Goal: Task Accomplishment & Management: Use online tool/utility

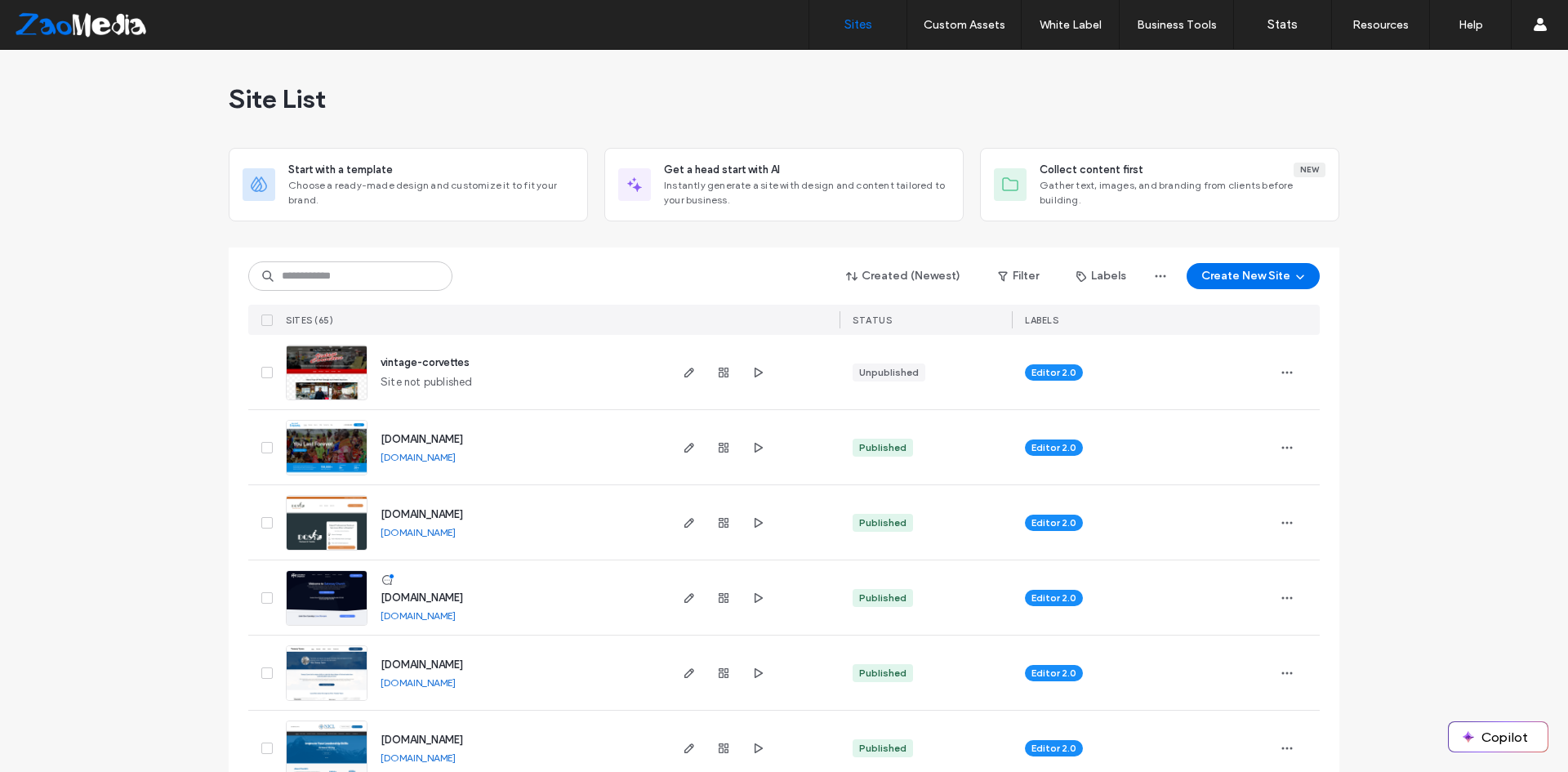
click at [682, 460] on div at bounding box center [723, 447] width 88 height 74
click at [680, 456] on span "button" at bounding box center [689, 447] width 20 height 20
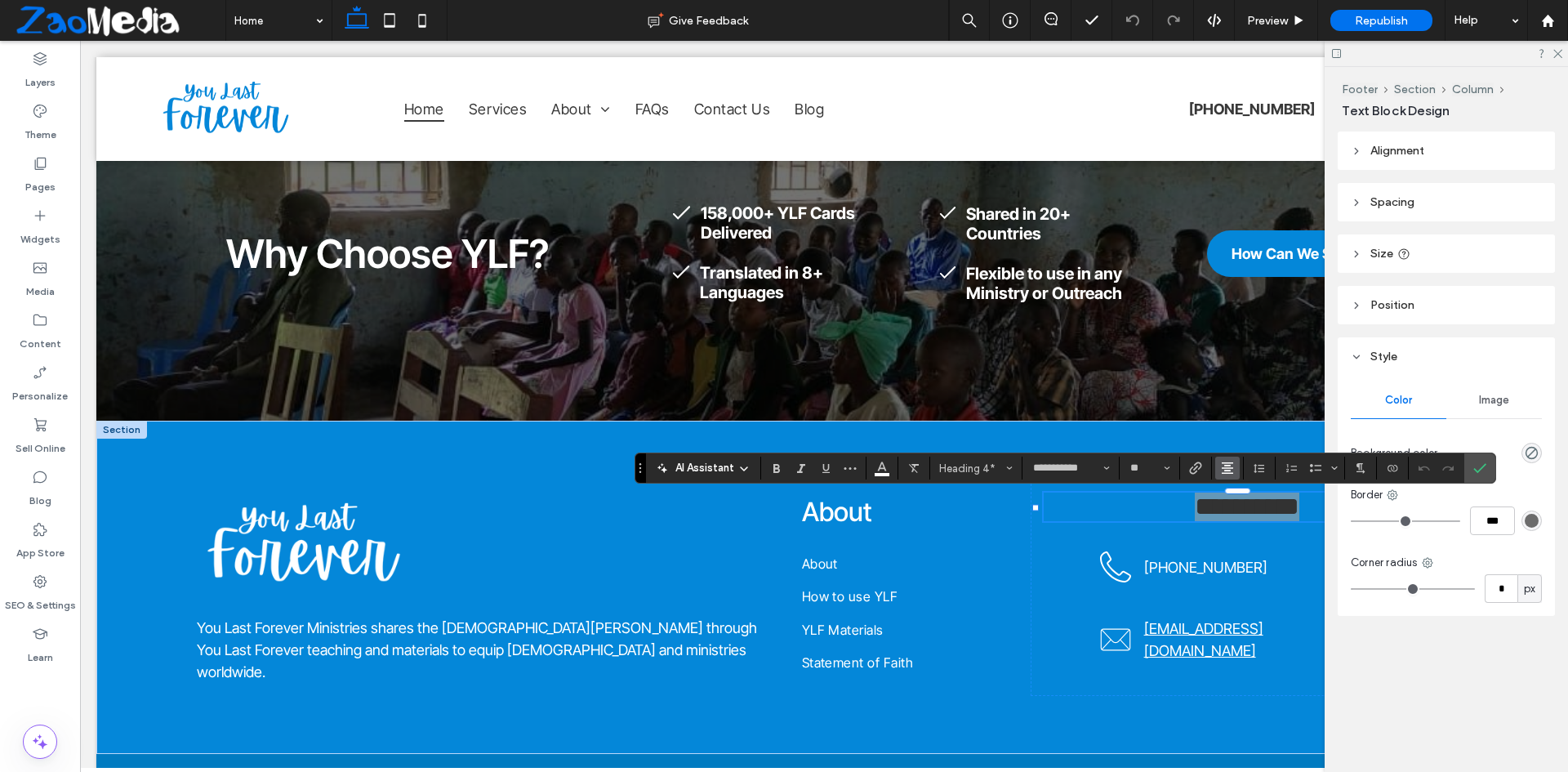
click at [1217, 470] on button "Alignment" at bounding box center [1227, 467] width 24 height 23
click at [1227, 489] on span "ui.textEditor.alignment.left" at bounding box center [1225, 494] width 8 height 24
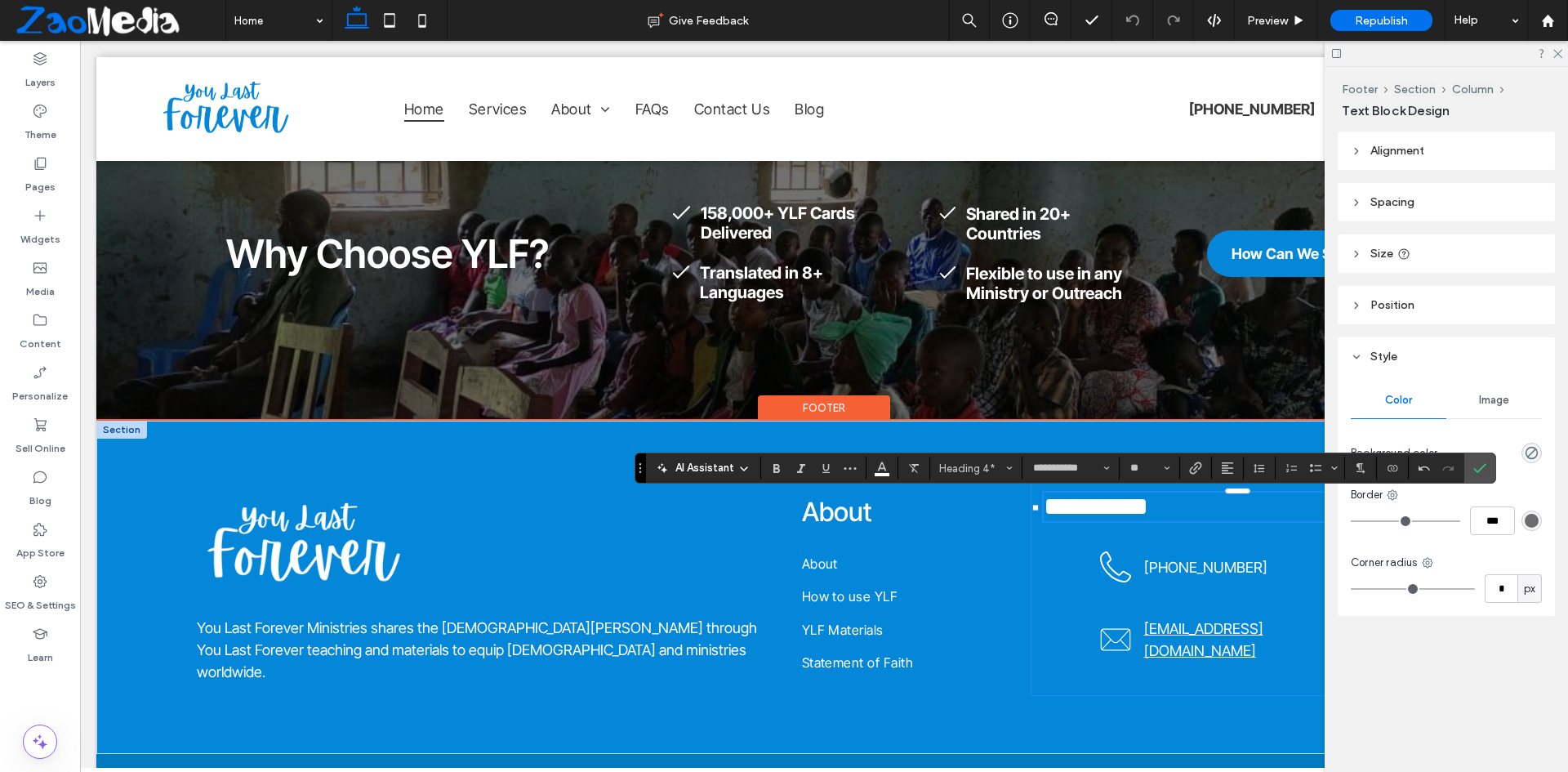
click at [1055, 559] on div "**********" at bounding box center [1247, 588] width 433 height 216
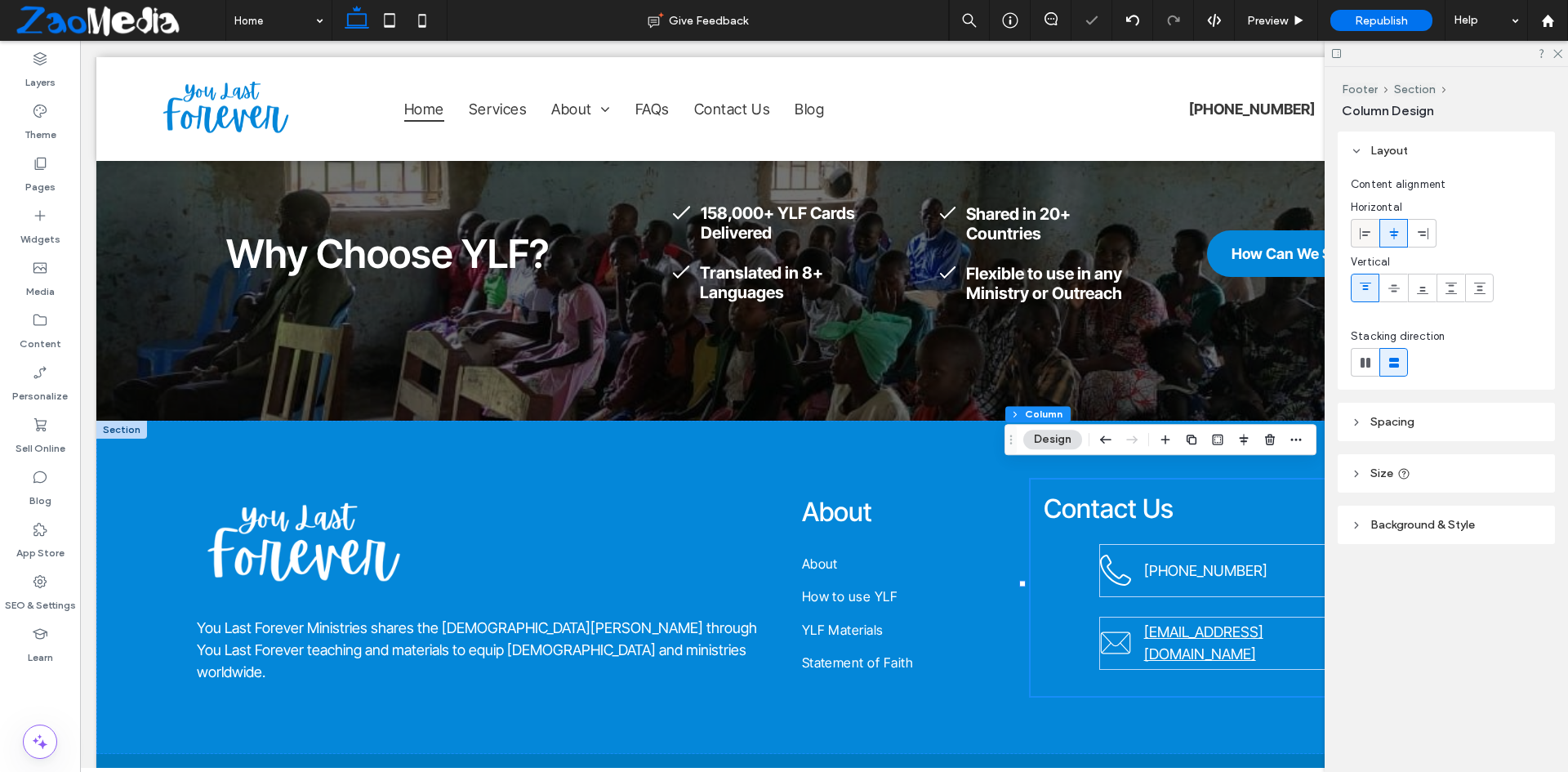
click at [1370, 230] on icon at bounding box center [1366, 233] width 13 height 13
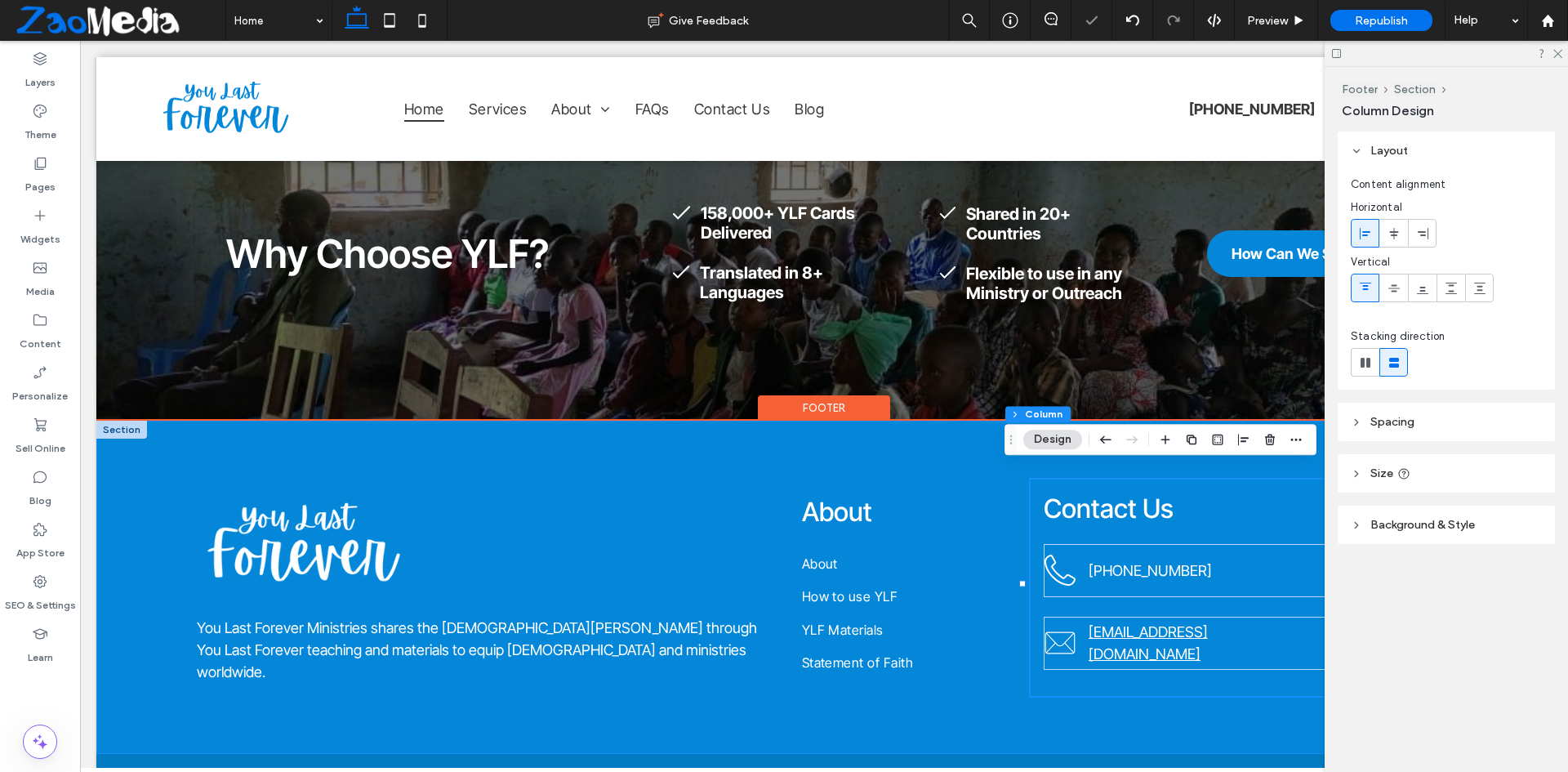
click at [925, 450] on div "You Last Forever Ministries shares the gospel of Jesus Christ through You Last …" at bounding box center [823, 587] width 1455 height 333
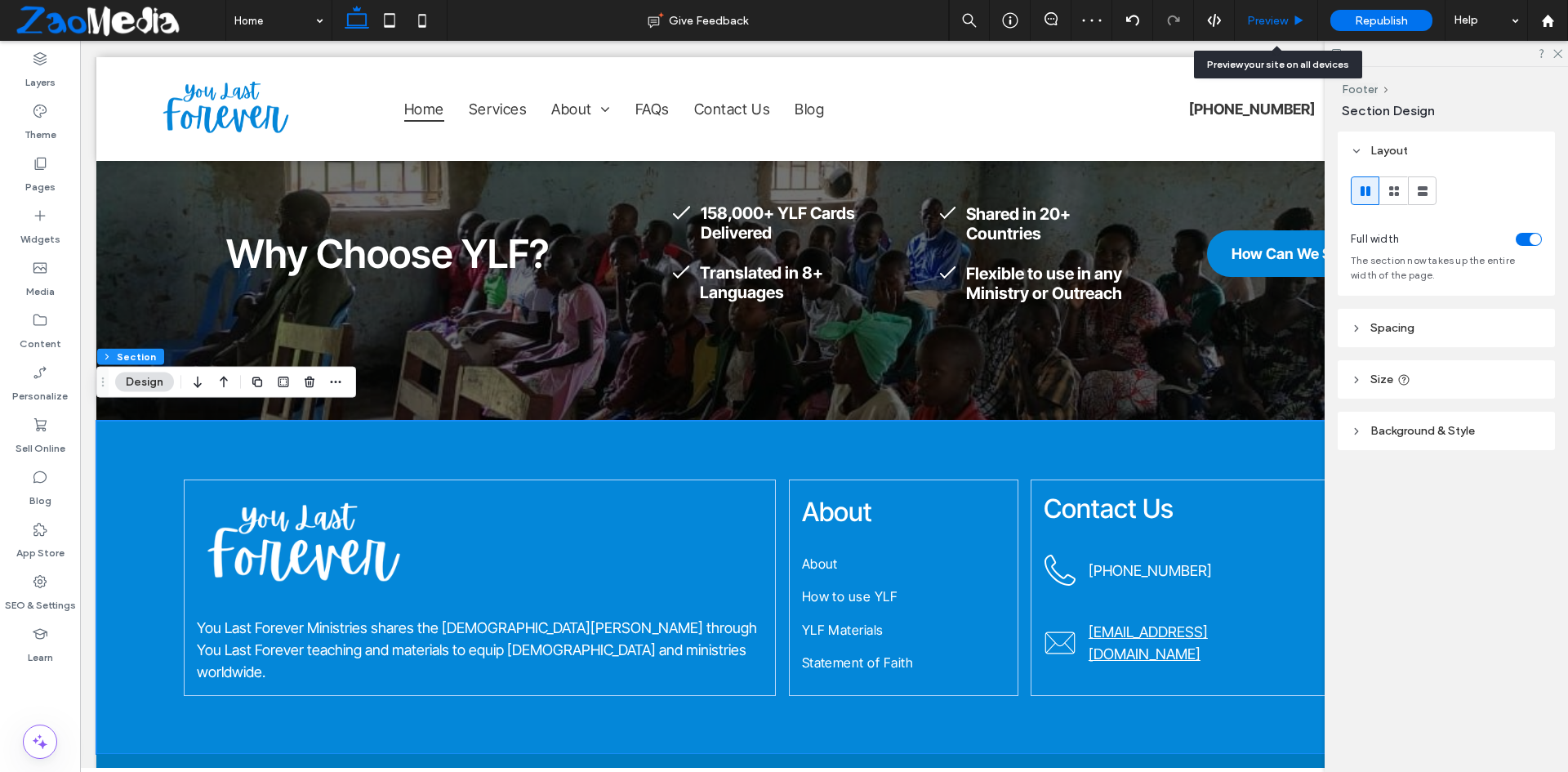
click at [1270, 30] on div "Preview" at bounding box center [1276, 20] width 84 height 40
click at [1287, 10] on div "Preview" at bounding box center [1276, 20] width 84 height 40
click at [1291, 20] on div "Preview" at bounding box center [1276, 21] width 83 height 14
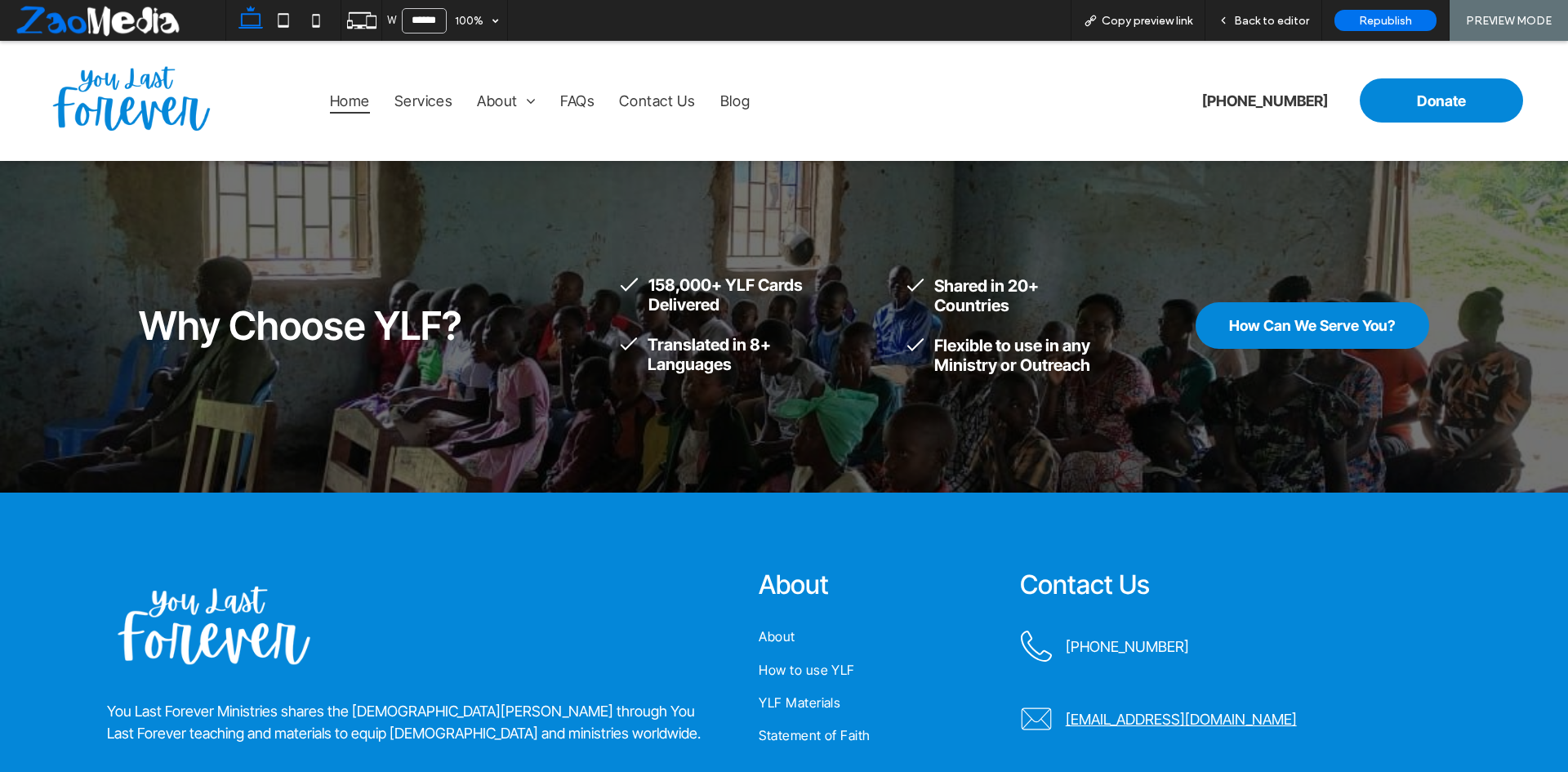
scroll to position [3204, 0]
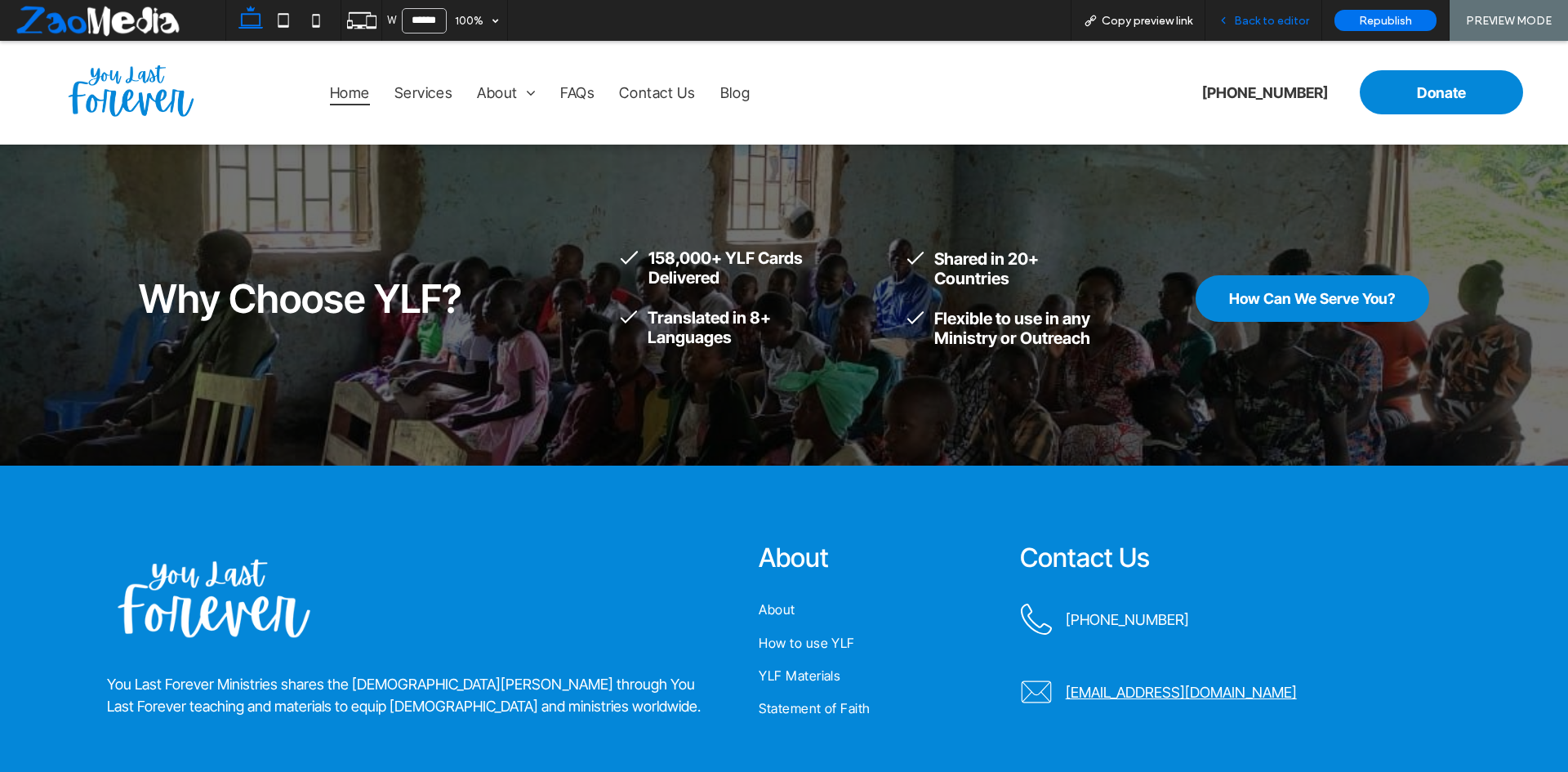
click at [1259, 17] on span "Back to editor" at bounding box center [1272, 21] width 75 height 14
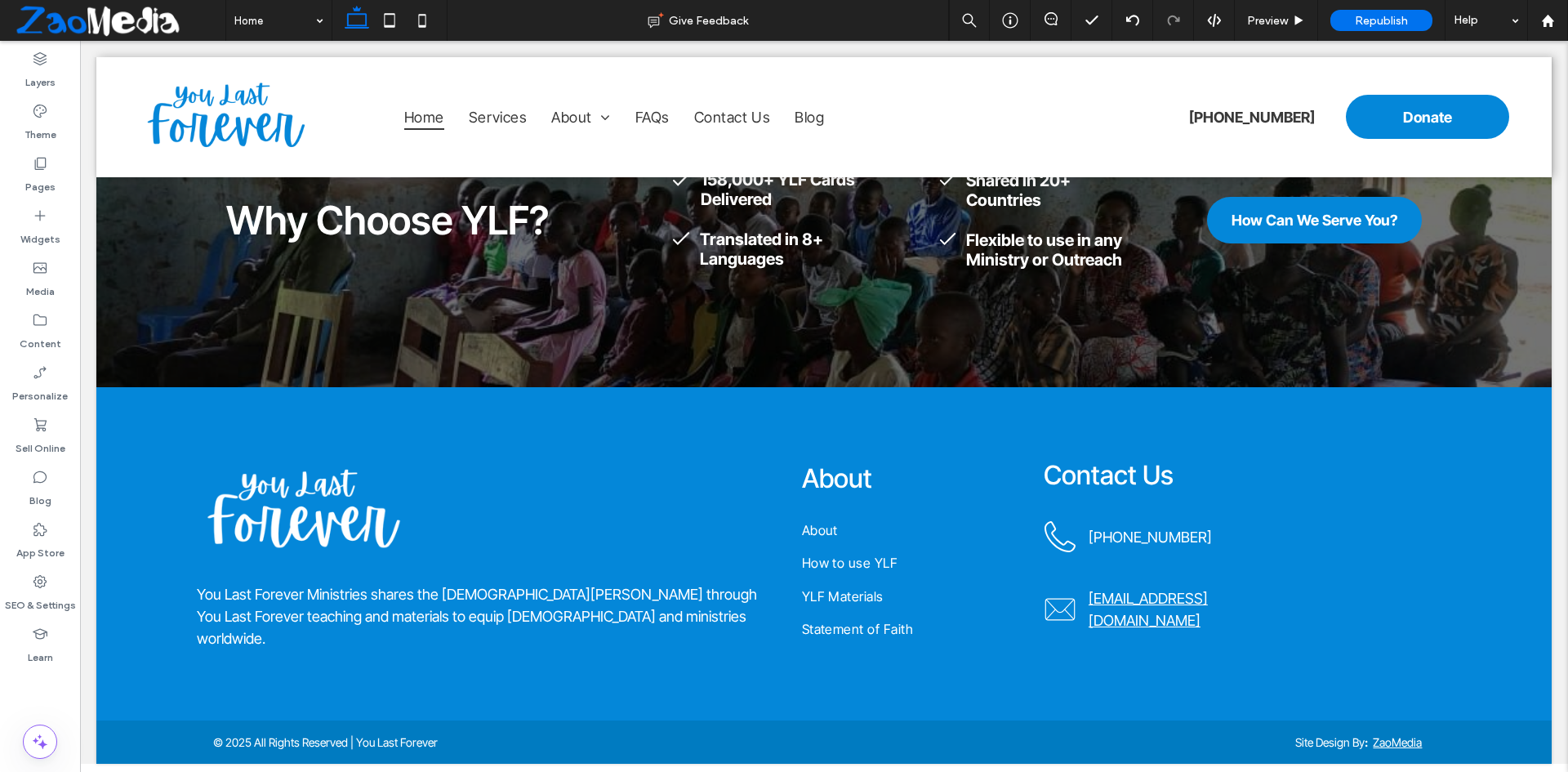
scroll to position [3152, 0]
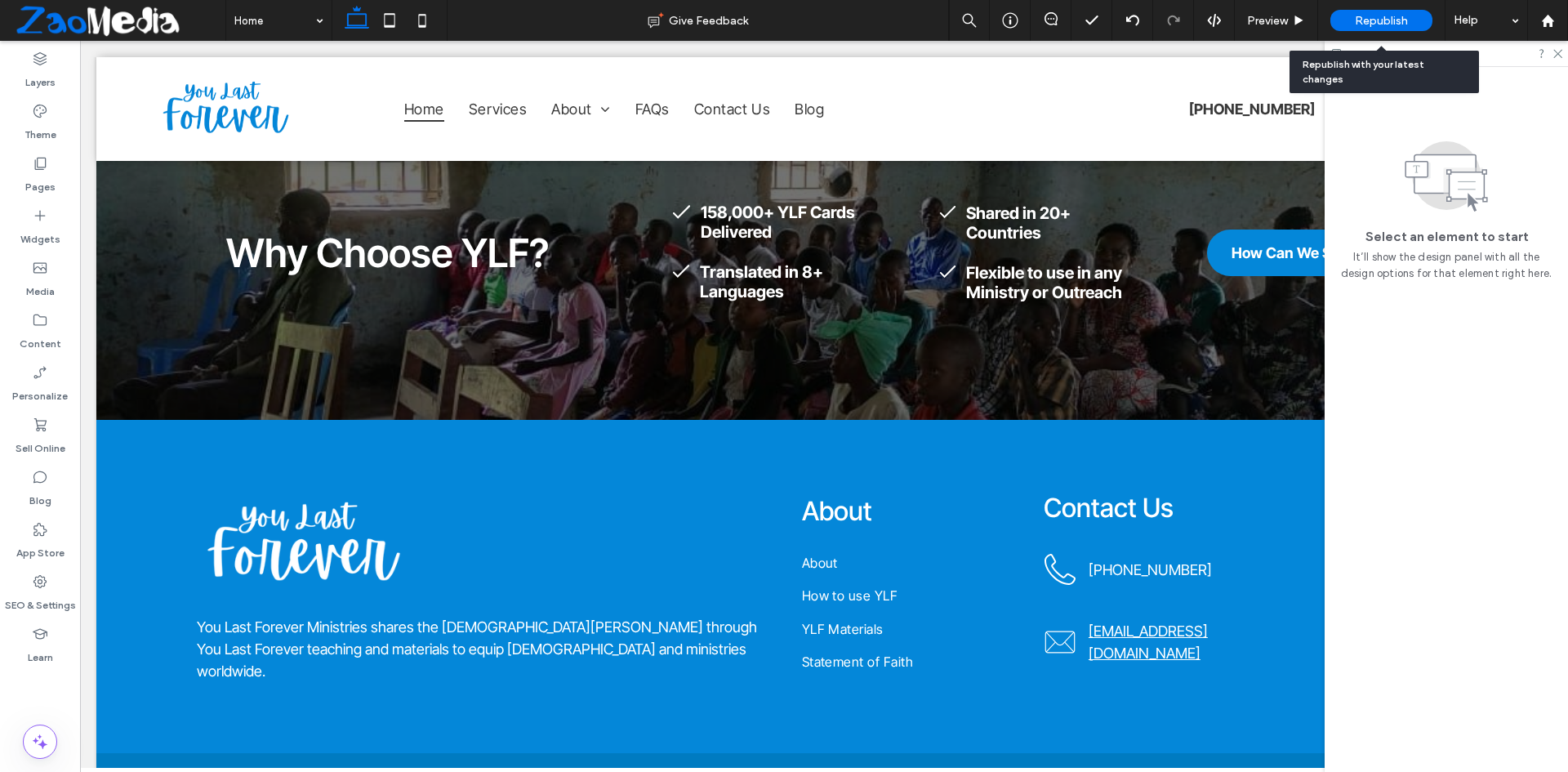
click at [1363, 7] on div "Republish" at bounding box center [1381, 20] width 103 height 40
click at [1361, 16] on span "Republish" at bounding box center [1382, 21] width 53 height 14
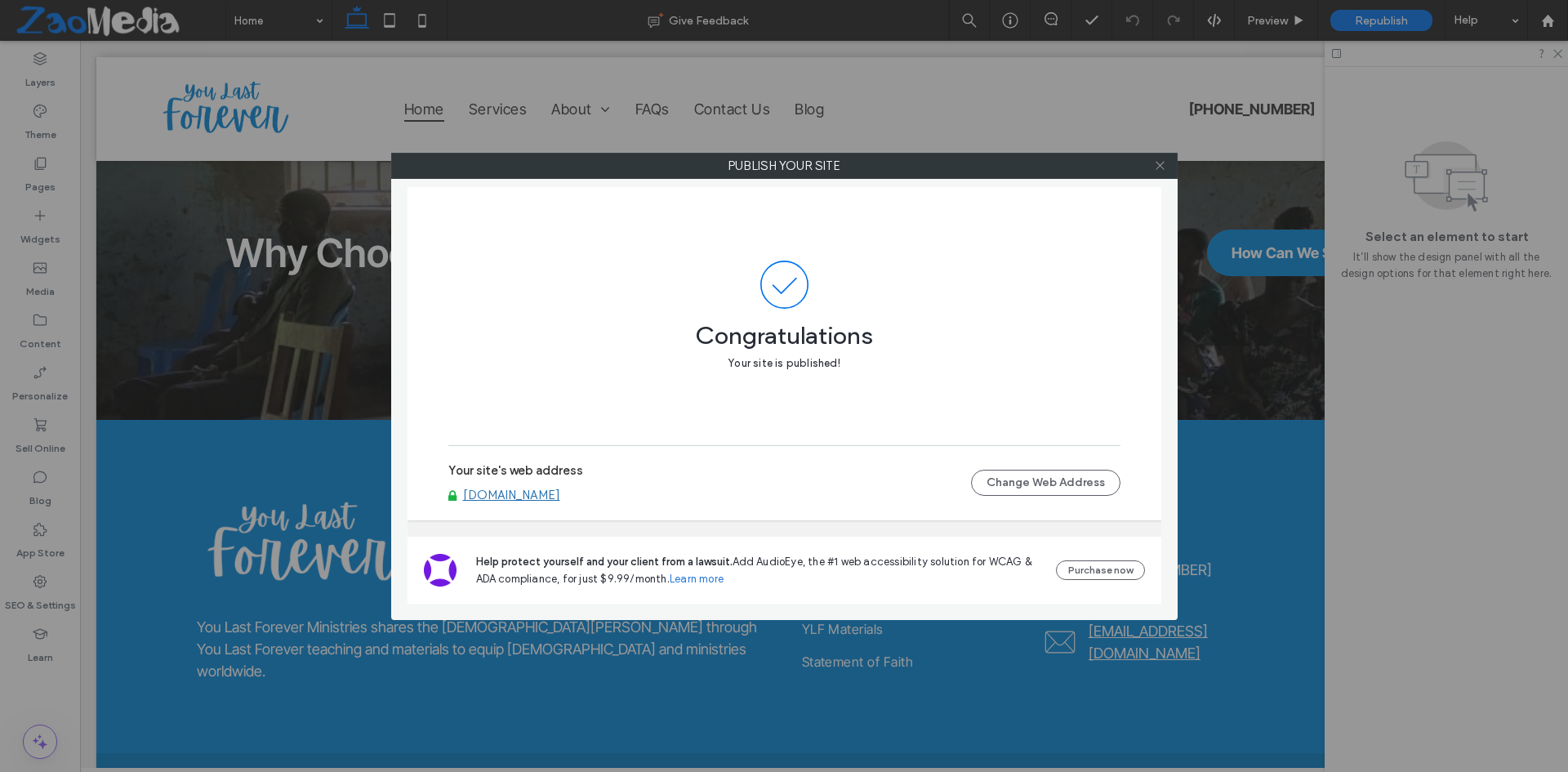
click at [1155, 166] on icon at bounding box center [1160, 165] width 12 height 12
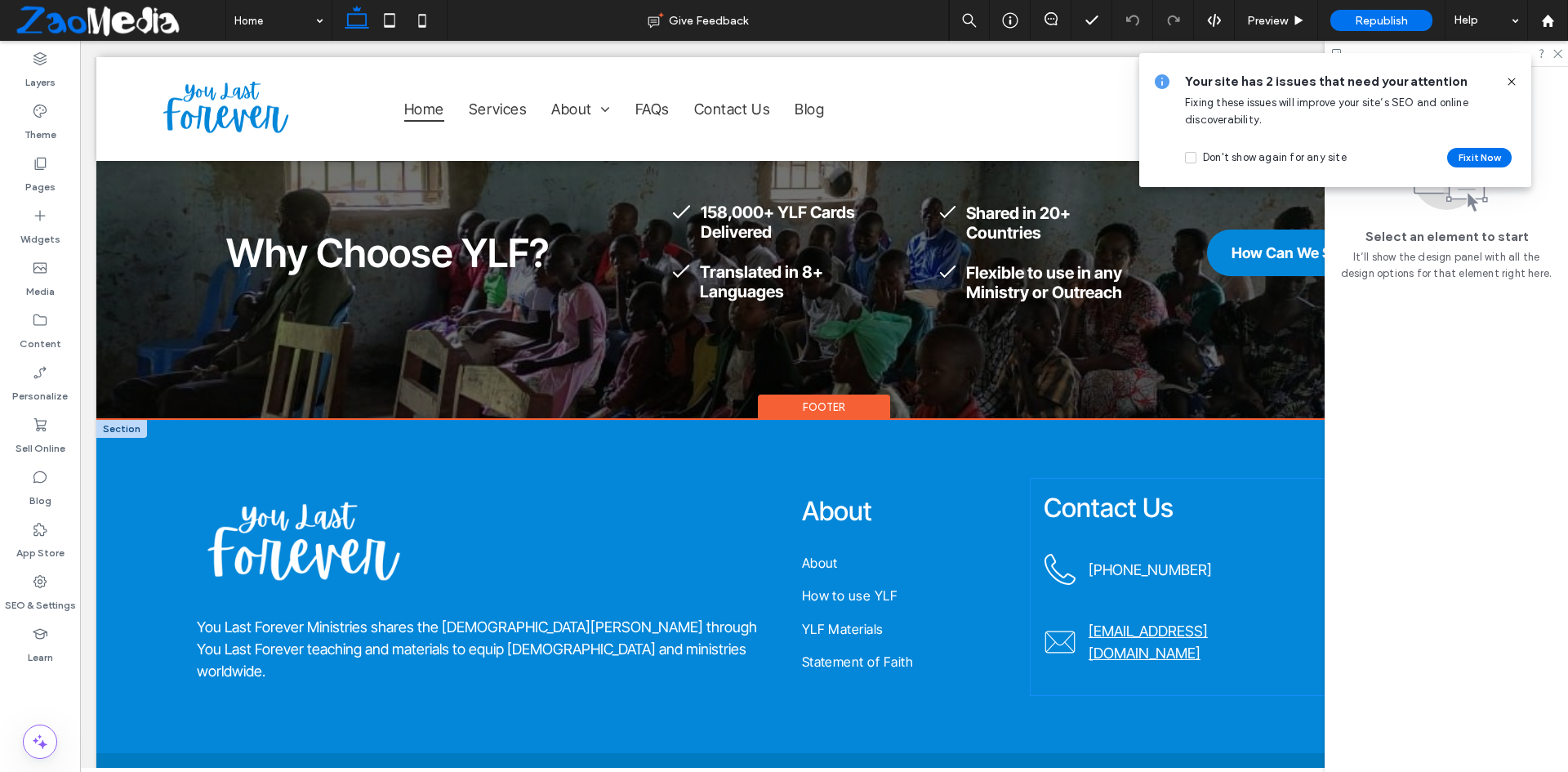
click at [1268, 479] on div "Contact Us +1 423-994-5869 refish27@gmail.com" at bounding box center [1247, 587] width 433 height 216
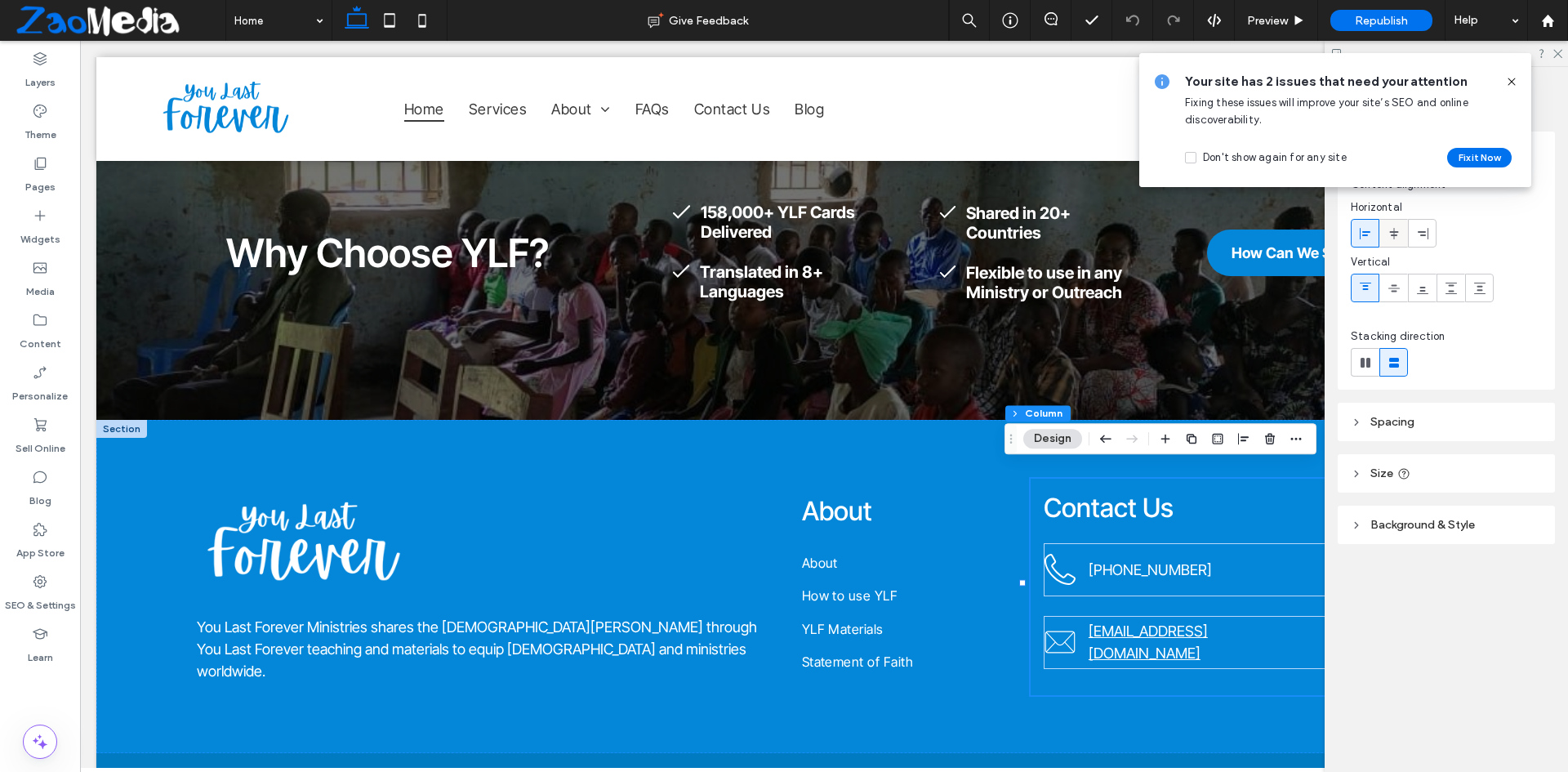
click at [1396, 229] on icon at bounding box center [1394, 233] width 13 height 13
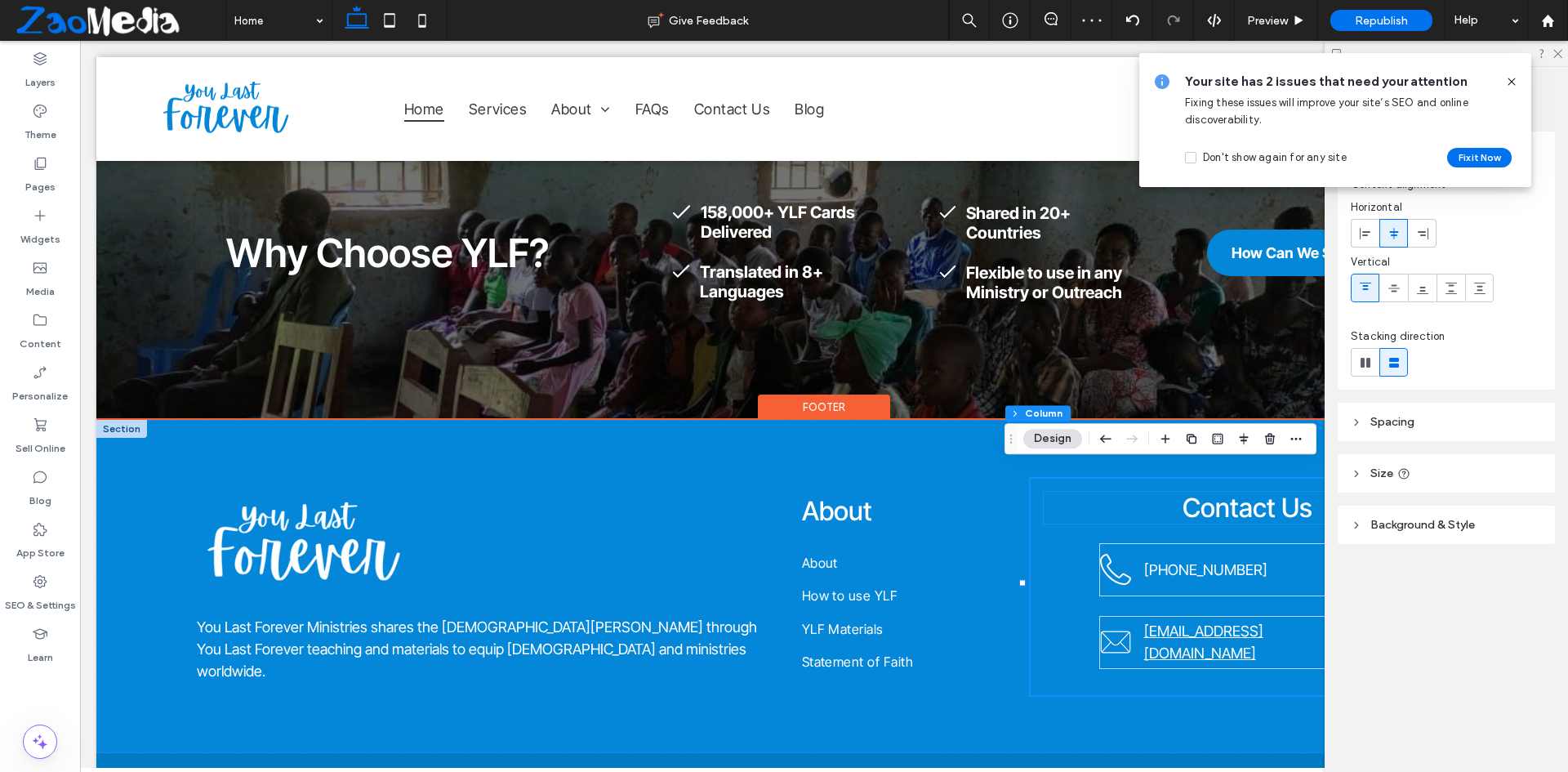
click at [1150, 502] on h4 "Contact Us" at bounding box center [1247, 508] width 406 height 32
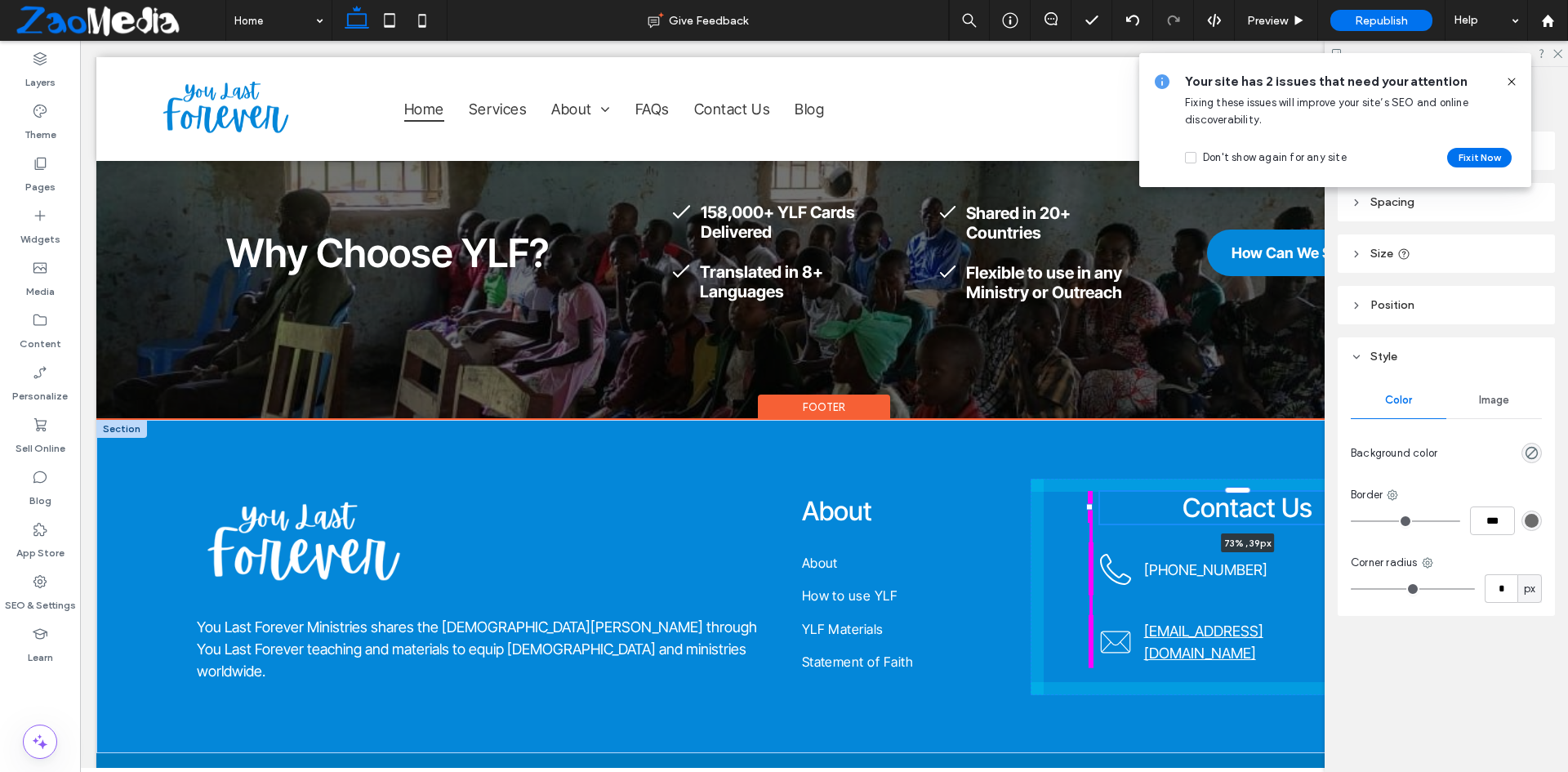
drag, startPoint x: 1037, startPoint y: 496, endPoint x: 1090, endPoint y: 505, distance: 53.8
click at [1090, 492] on div at bounding box center [1090, 491] width 1 height 1
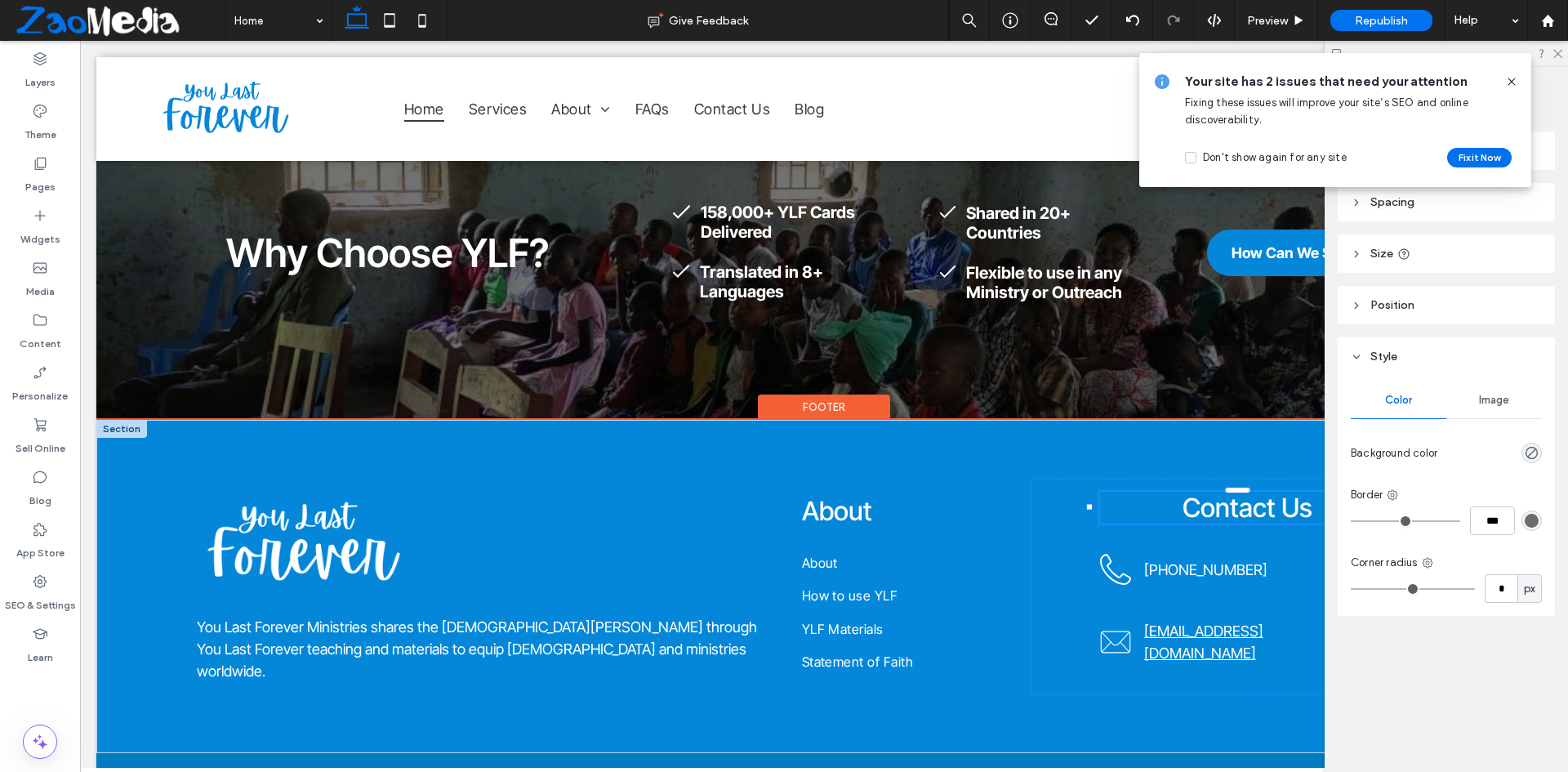
type input "**"
type input "****"
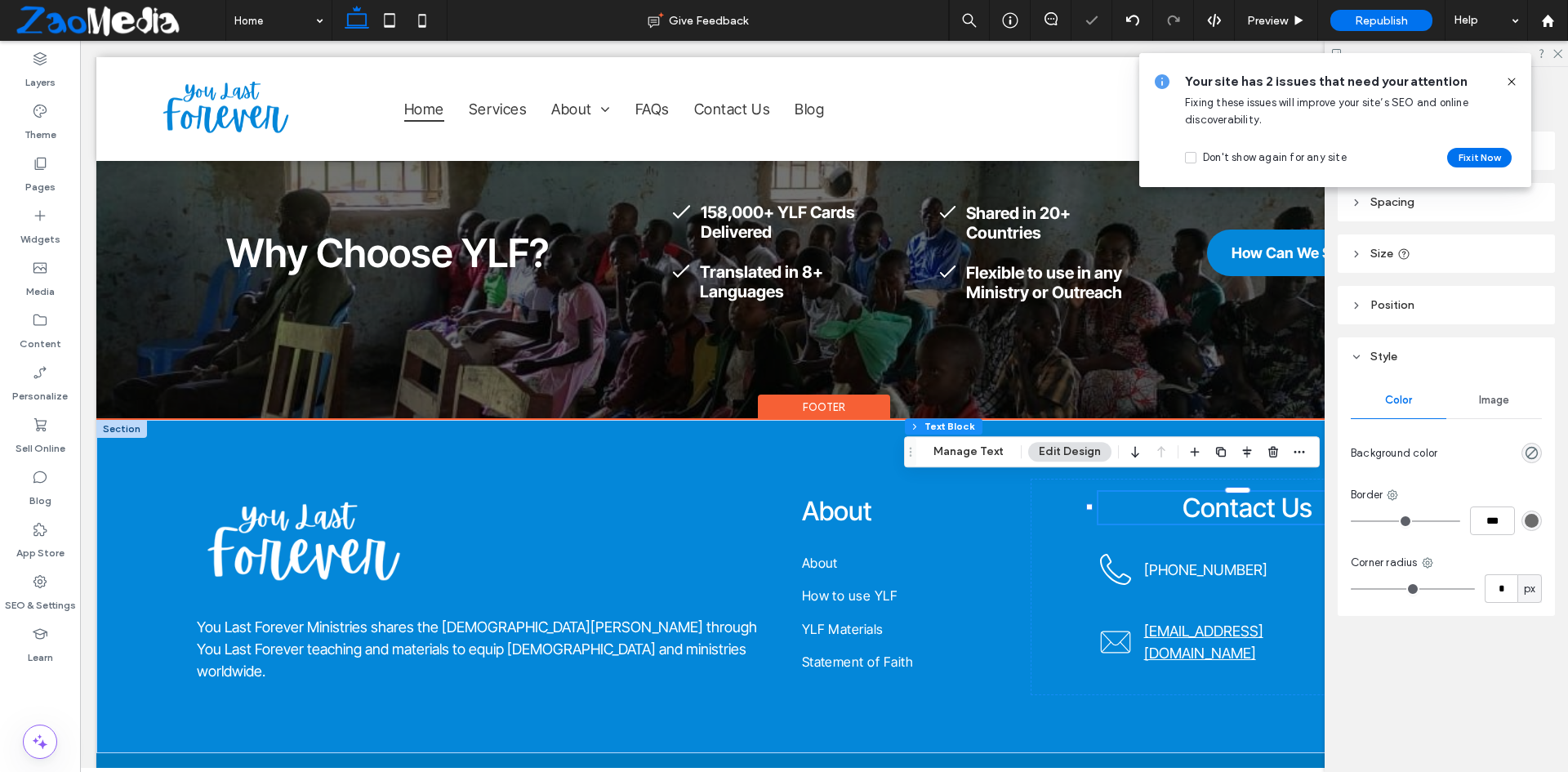
click at [1150, 504] on h4 "Contact Us" at bounding box center [1247, 508] width 298 height 32
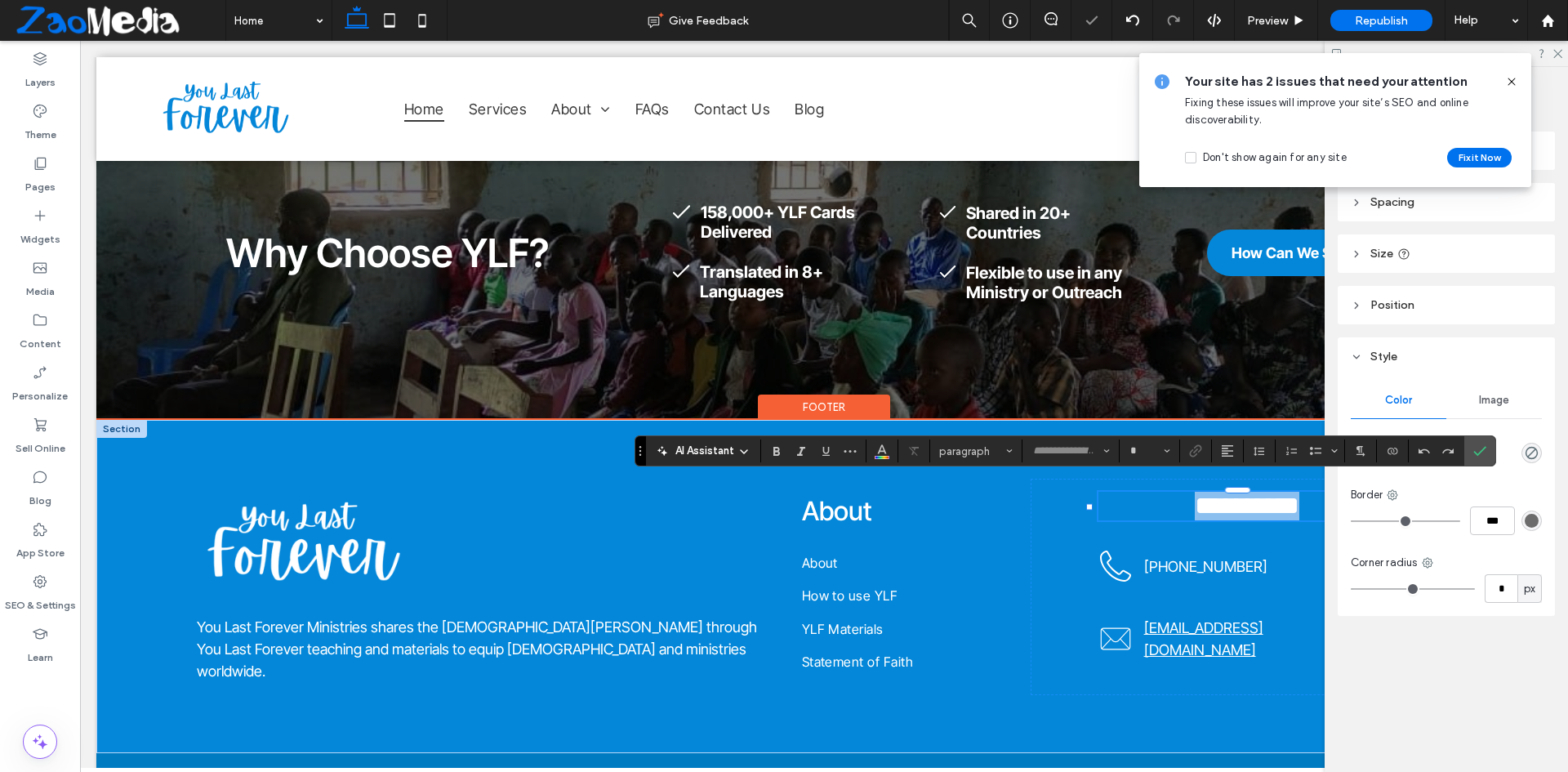
type input "**********"
type input "**"
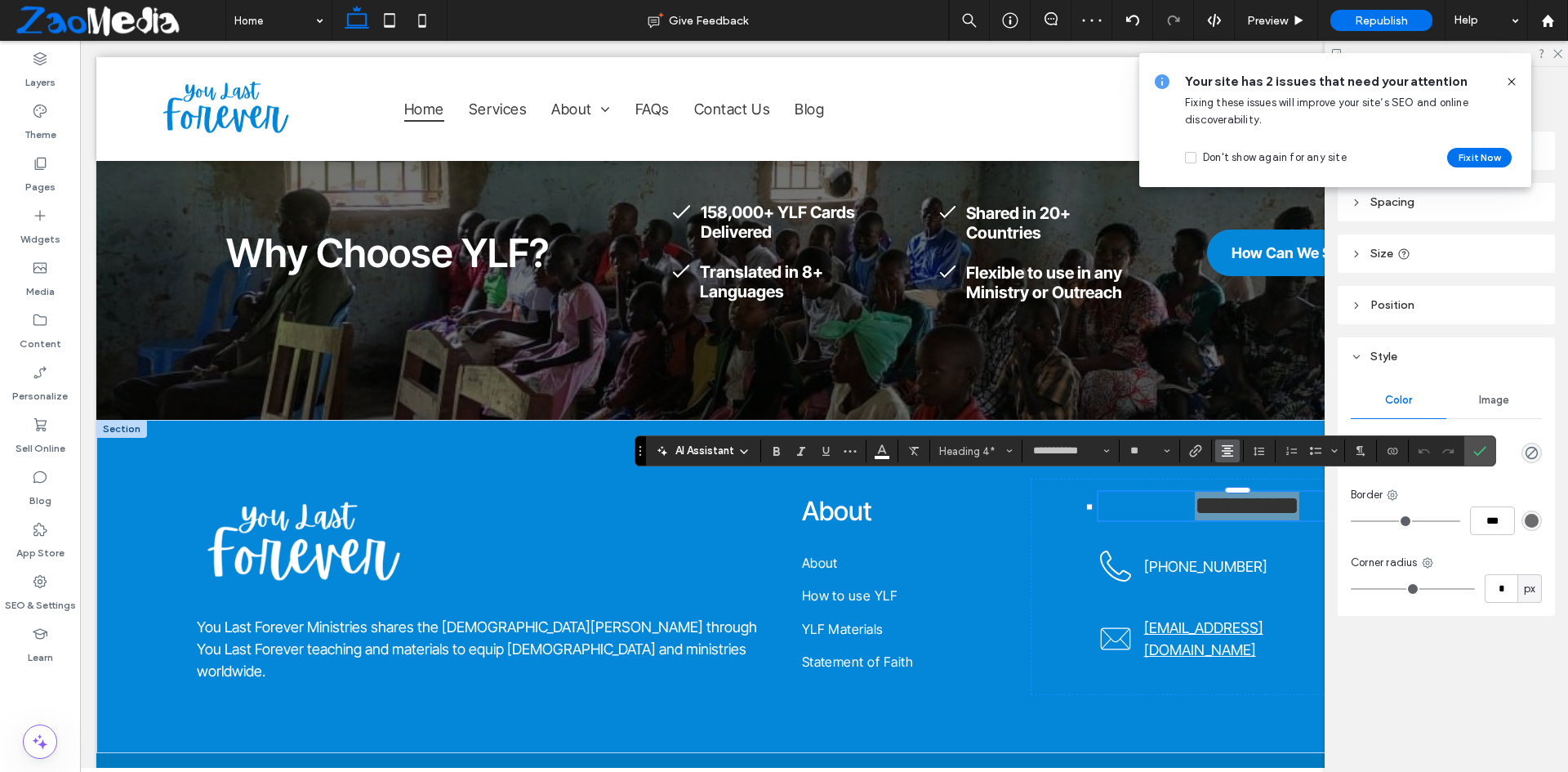
click at [1226, 446] on use "Alignment" at bounding box center [1227, 450] width 11 height 11
click at [1234, 476] on icon "ui.textEditor.alignment.left" at bounding box center [1240, 478] width 13 height 13
click at [1482, 448] on icon "Confirm" at bounding box center [1480, 450] width 13 height 13
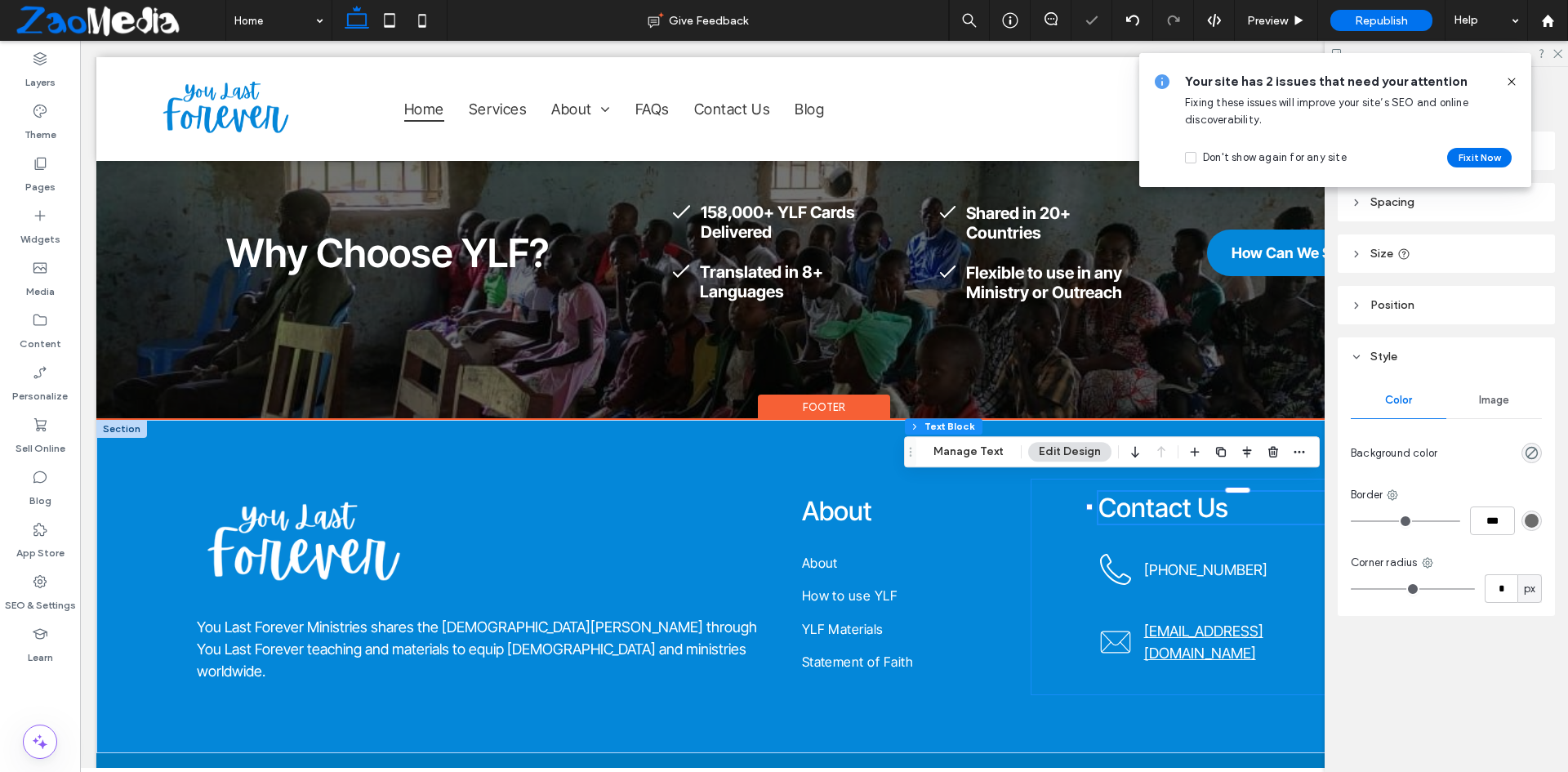
click at [1047, 551] on div "Contact Us +1 423-994-5869 refish27@gmail.com" at bounding box center [1247, 587] width 433 height 216
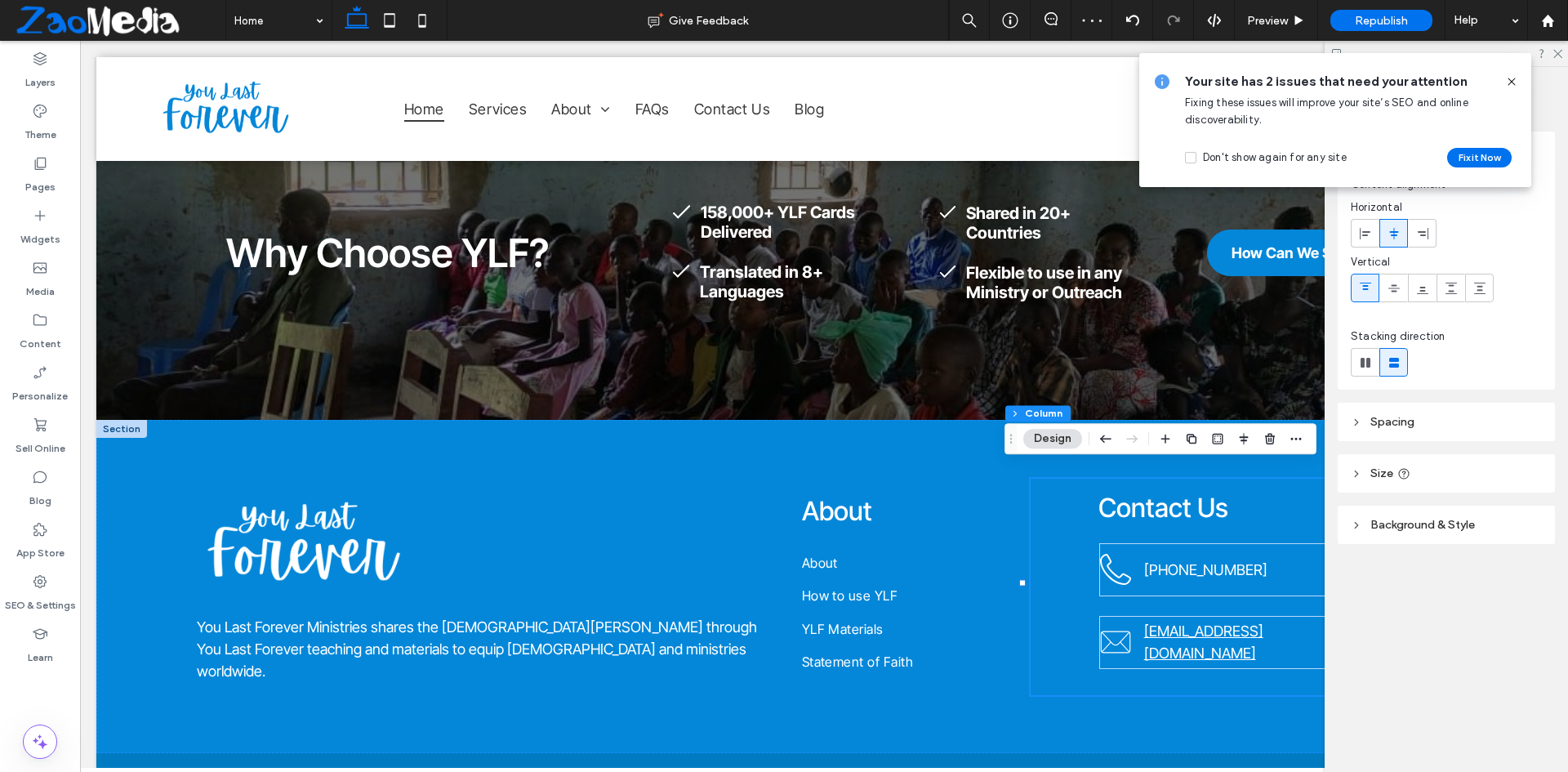
click at [1511, 82] on icon at bounding box center [1512, 82] width 13 height 13
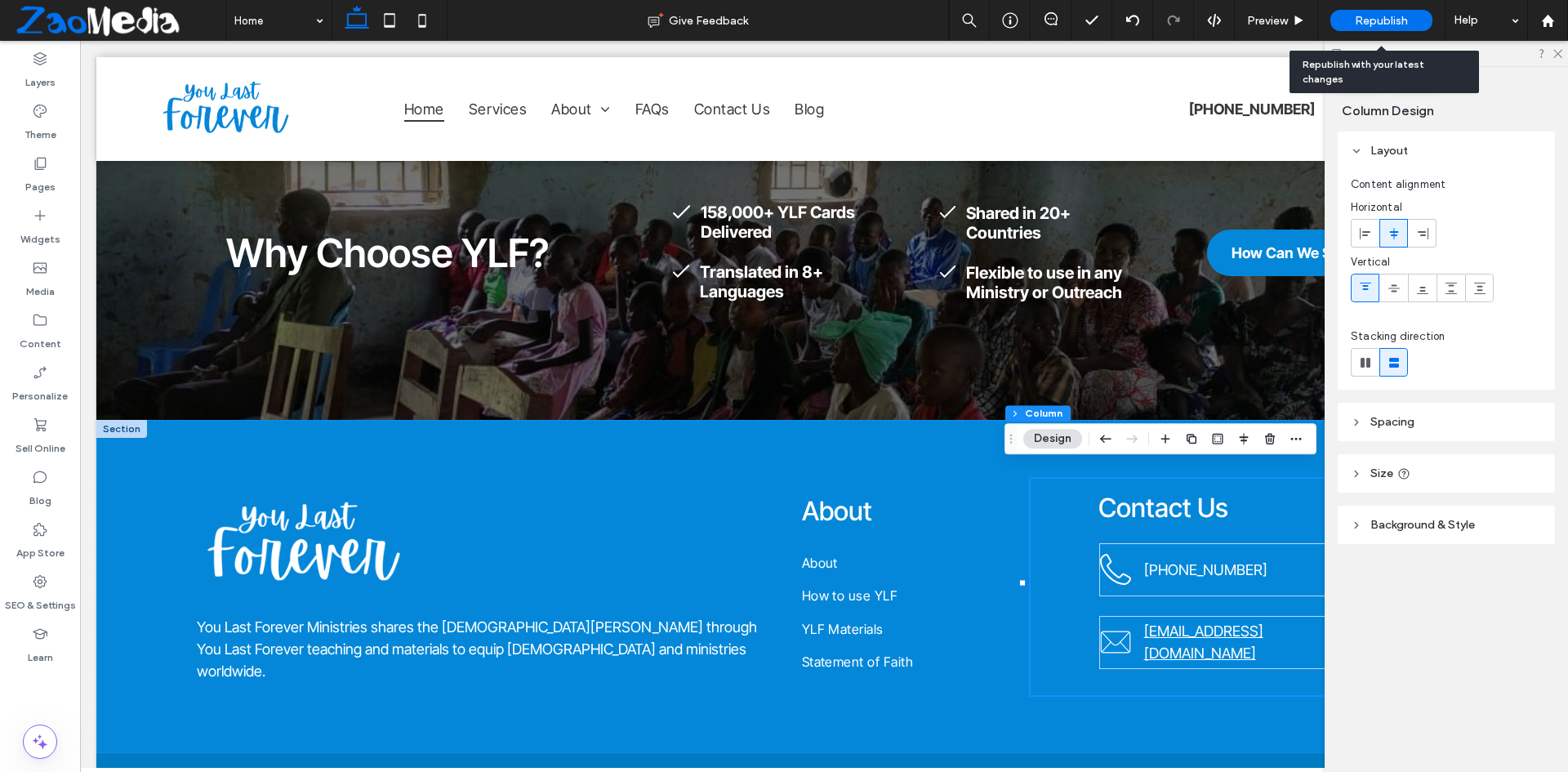
click at [1412, 24] on div "Republish" at bounding box center [1381, 20] width 103 height 22
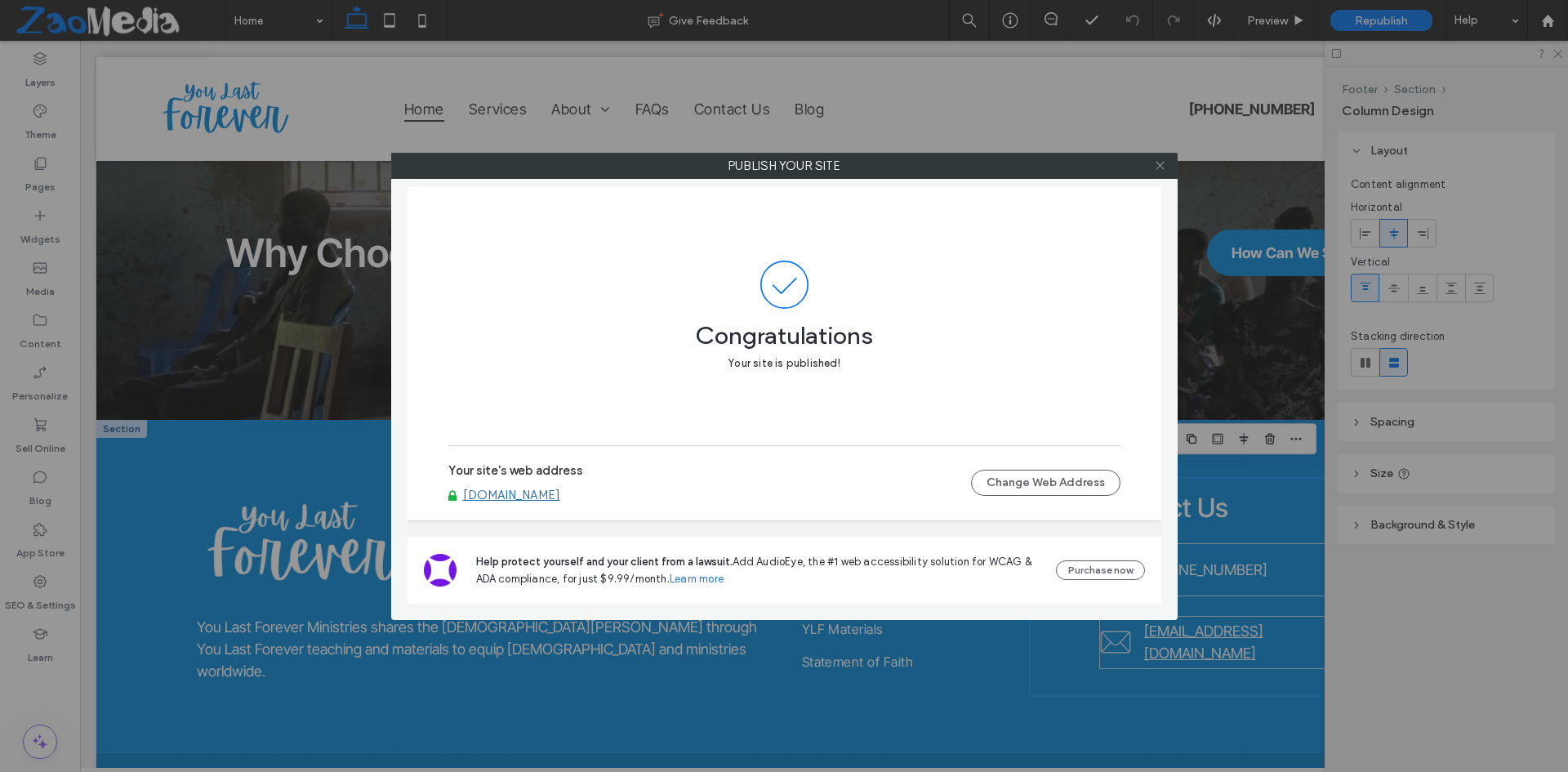
click at [1159, 161] on icon at bounding box center [1160, 165] width 12 height 12
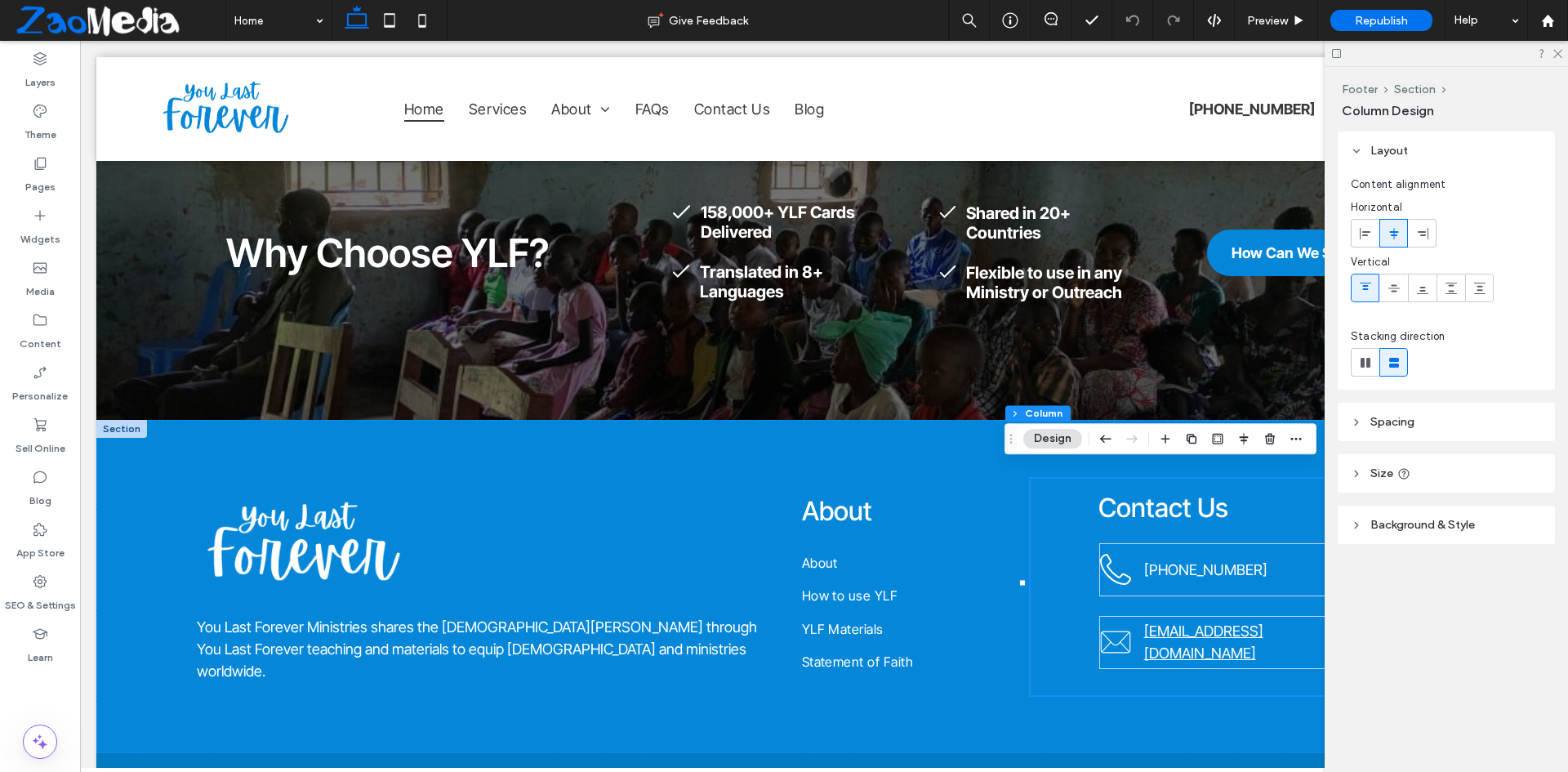
click at [69, 22] on span at bounding box center [119, 20] width 214 height 33
